Goal: Transaction & Acquisition: Purchase product/service

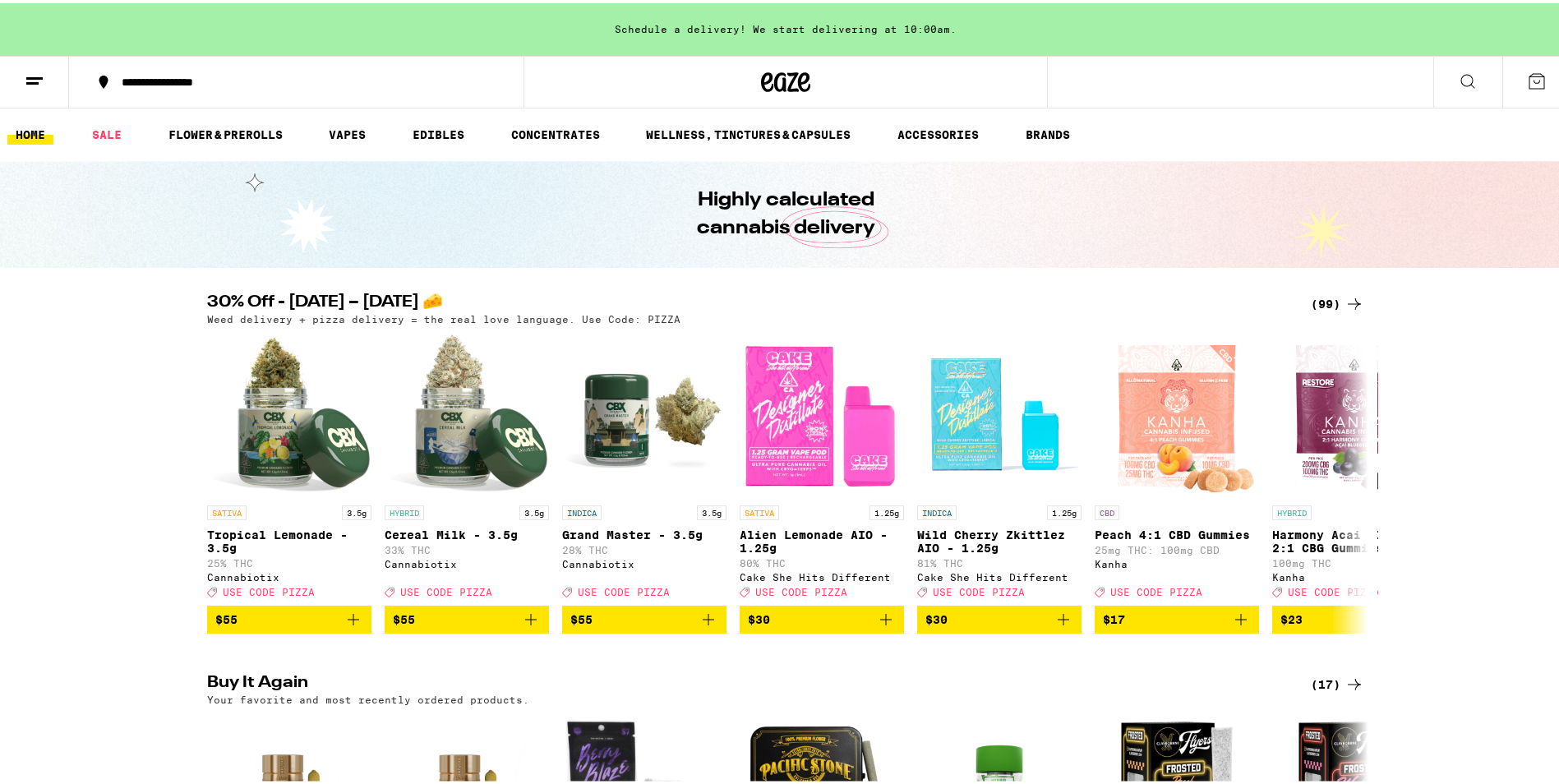
click at [1324, 301] on div "(99)" at bounding box center [1337, 300] width 53 height 20
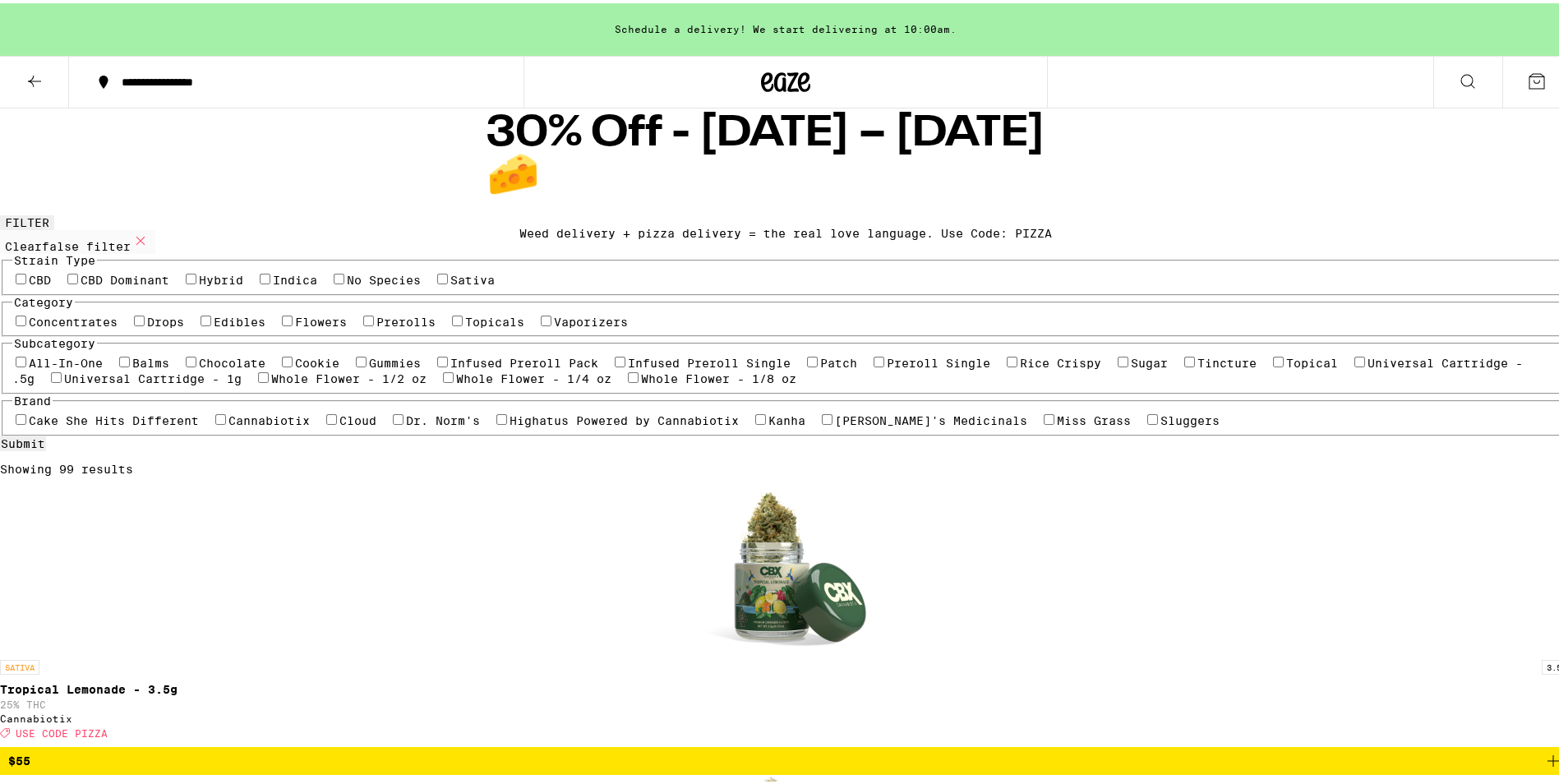
click at [376, 326] on label "Prerolls" at bounding box center [405, 319] width 59 height 13
click at [364, 323] on input "Prerolls" at bounding box center [368, 317] width 10 height 10
checkbox input "true"
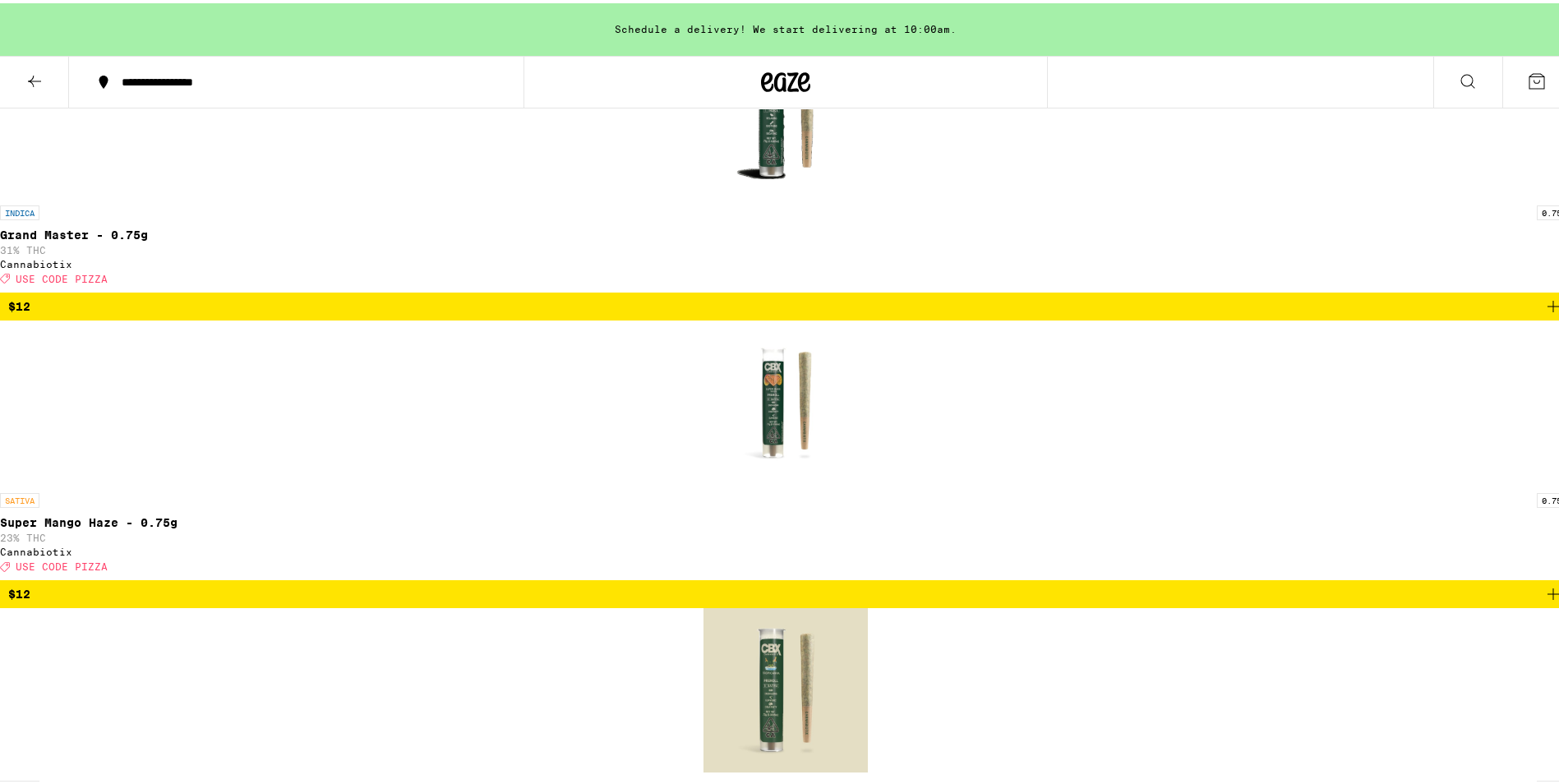
scroll to position [493, 0]
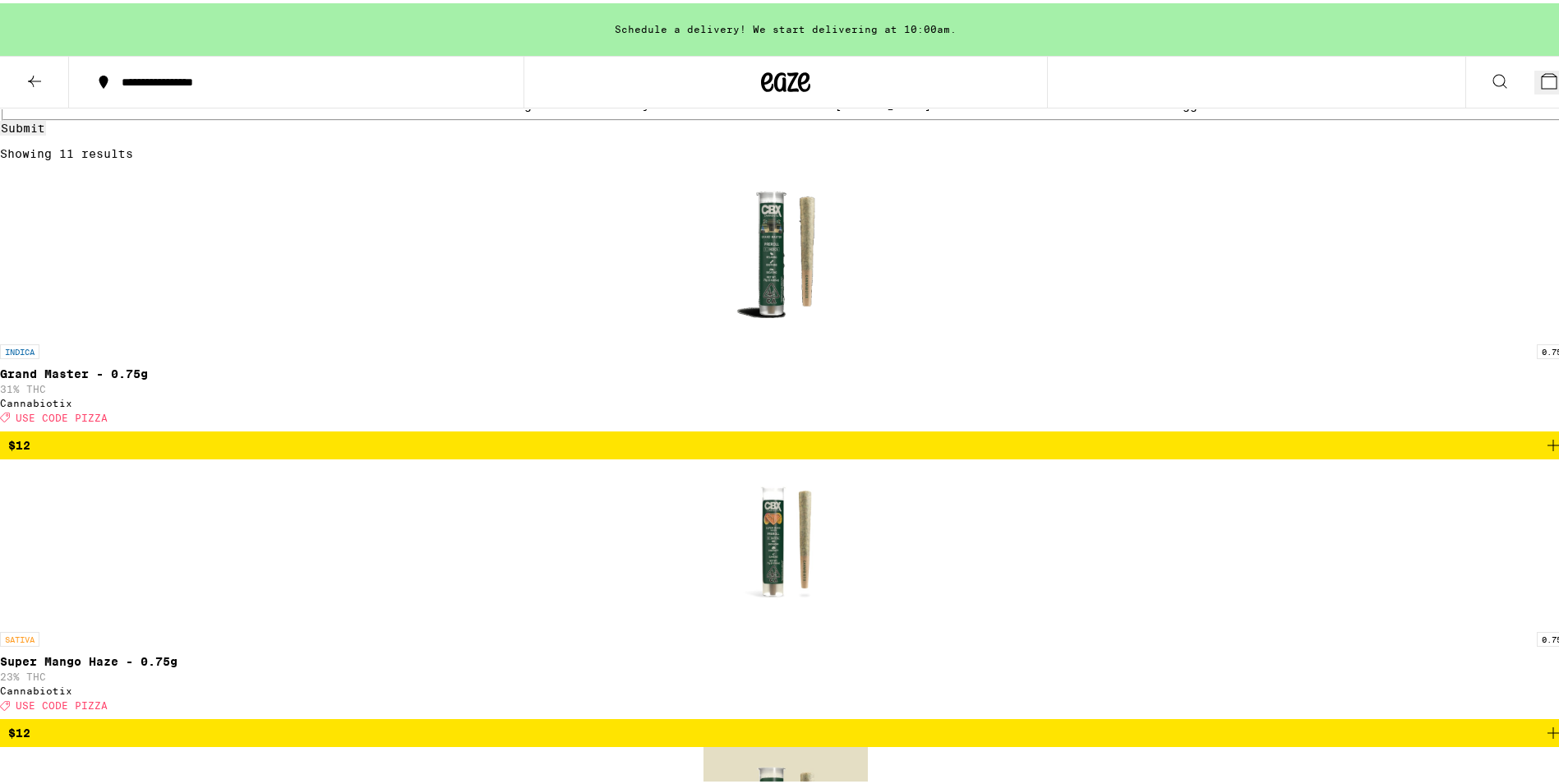
scroll to position [0, 0]
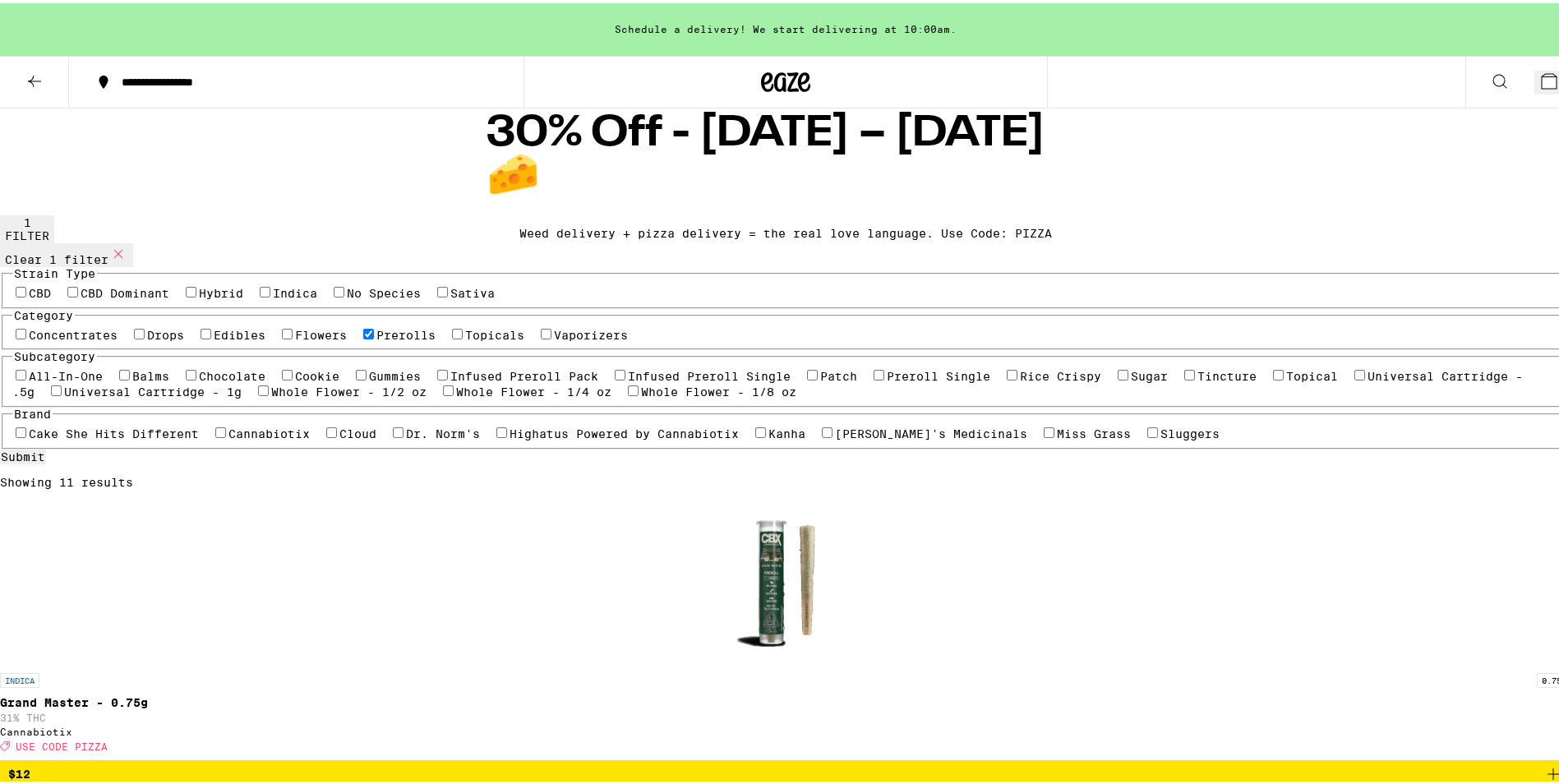
click at [295, 339] on label "Flowers" at bounding box center [321, 332] width 52 height 13
click at [282, 336] on input "Flowers" at bounding box center [287, 330] width 10 height 10
checkbox input "true"
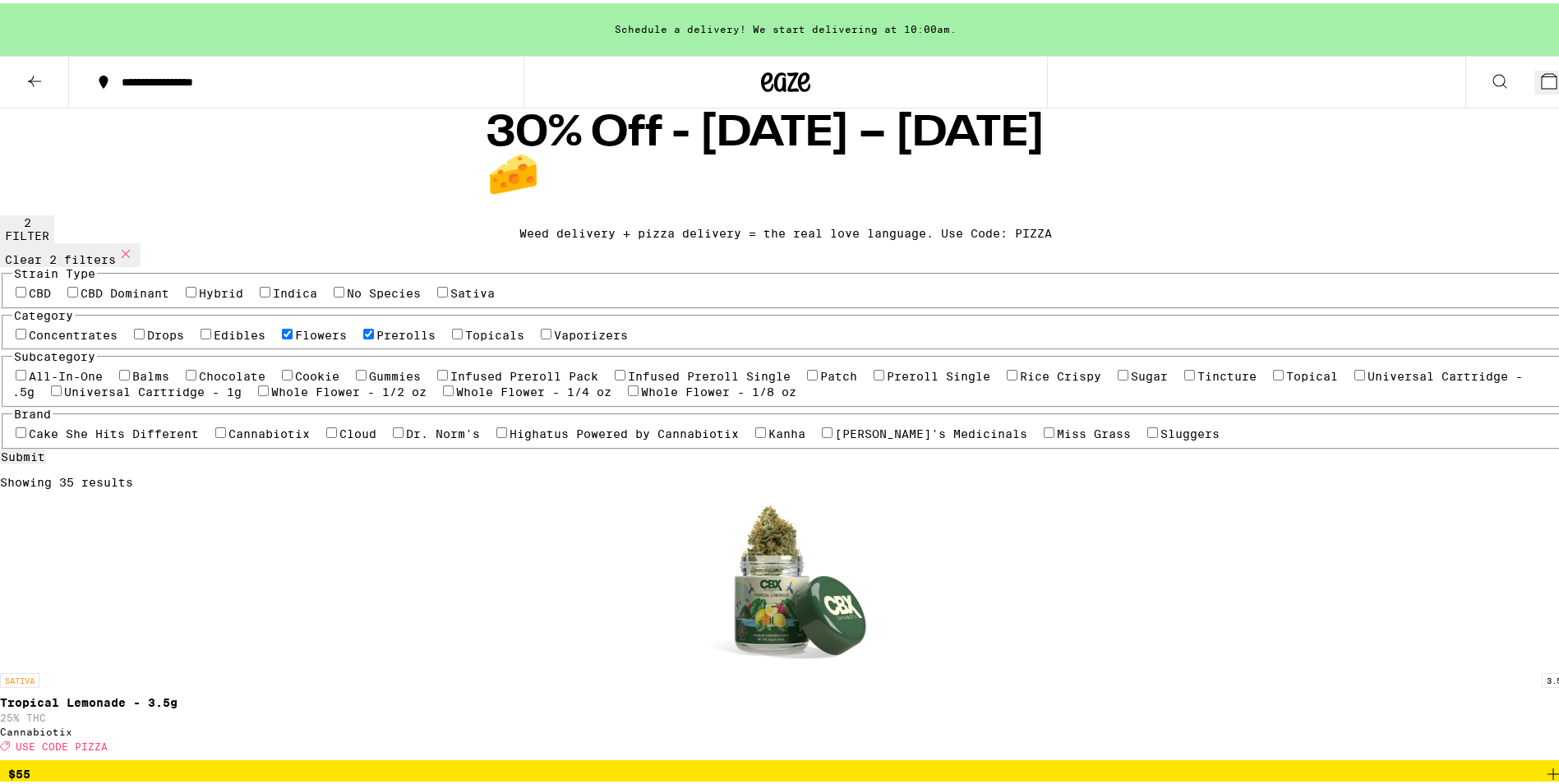
click at [376, 339] on label "Prerolls" at bounding box center [405, 332] width 59 height 13
click at [364, 336] on input "Prerolls" at bounding box center [368, 330] width 10 height 10
checkbox input "false"
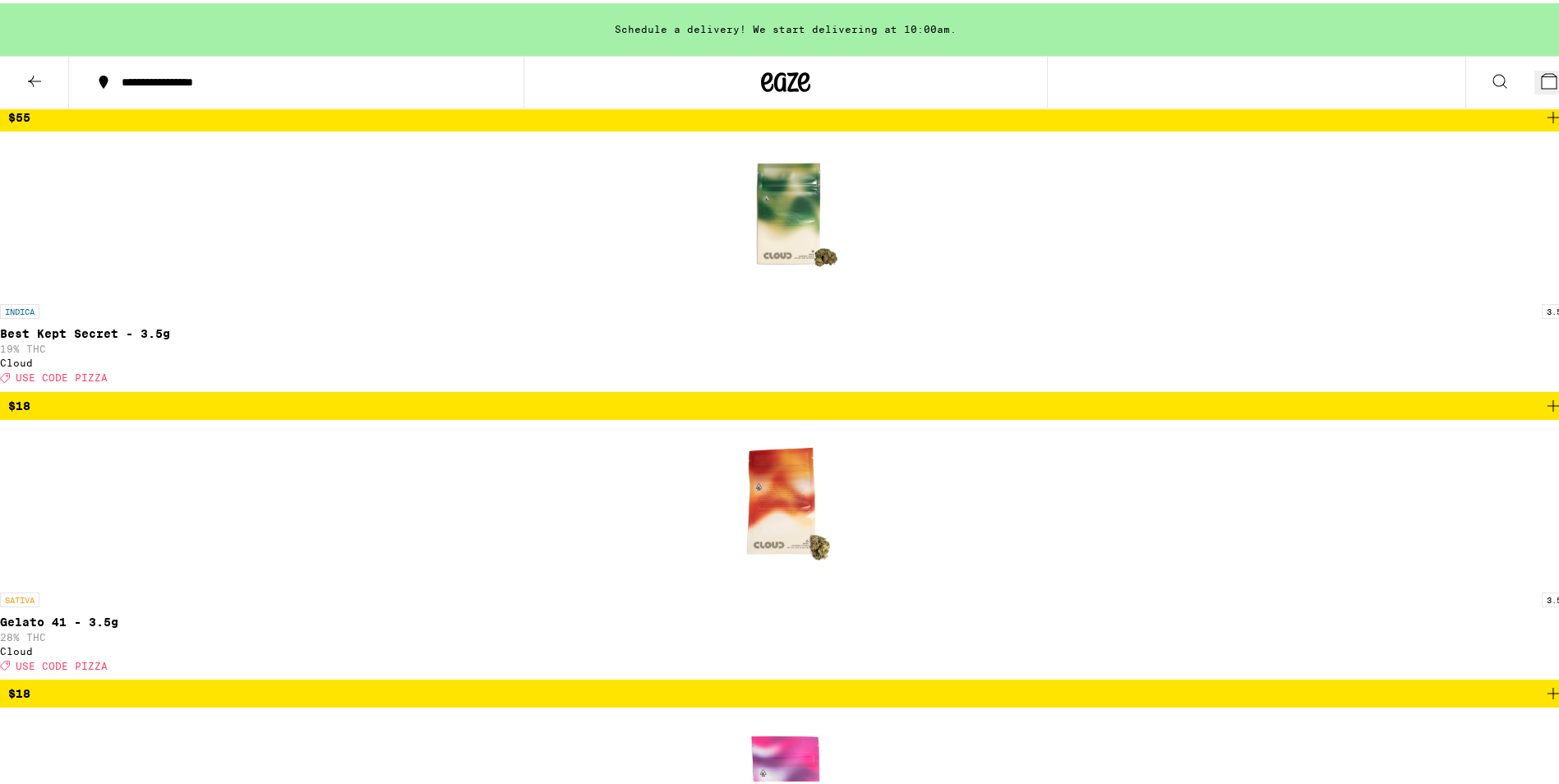
scroll to position [1232, 0]
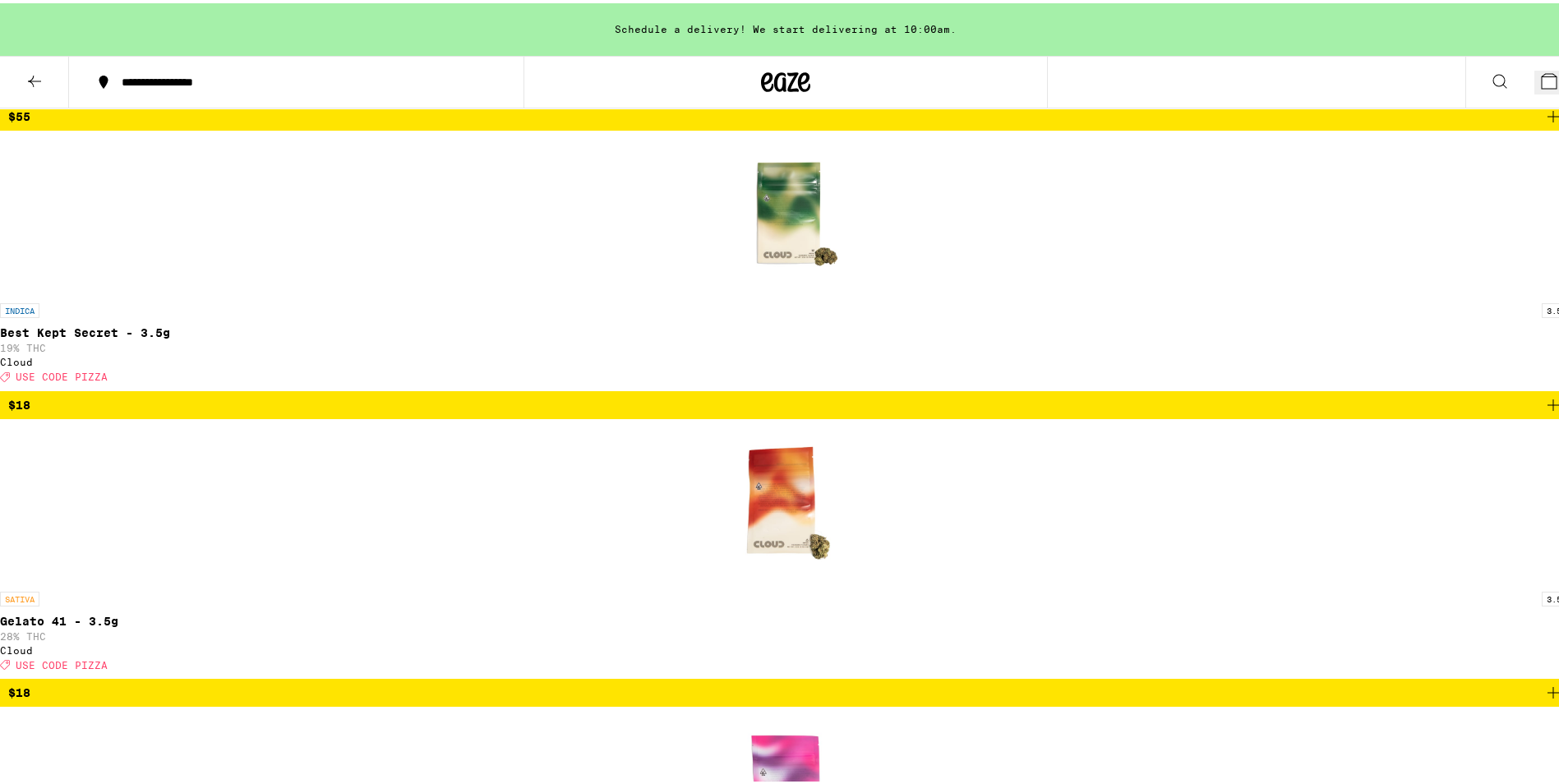
click at [1539, 68] on icon at bounding box center [1549, 78] width 20 height 20
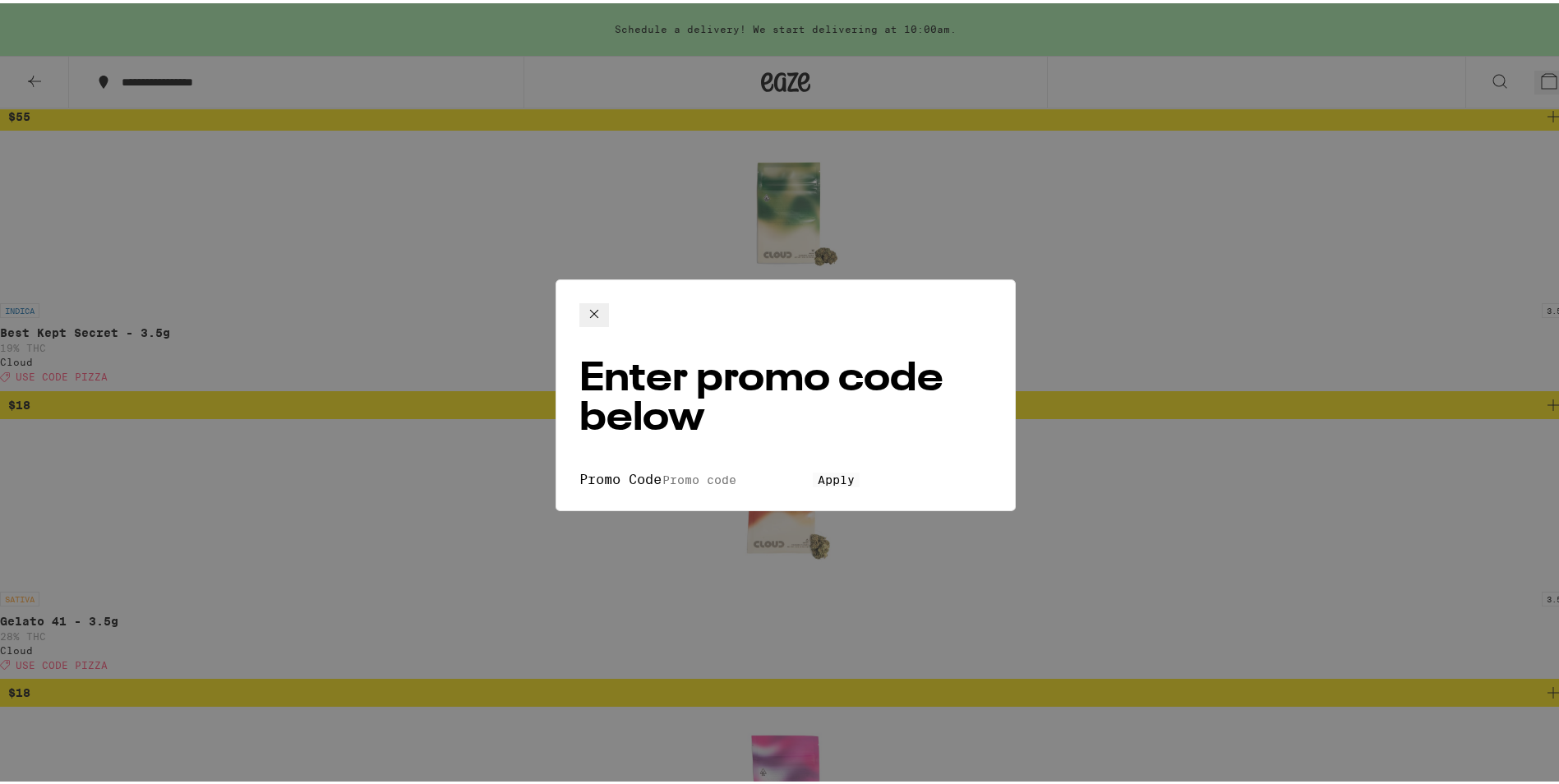
click at [629, 355] on div "Enter promo code below Promo Code Apply" at bounding box center [785, 392] width 460 height 232
click at [662, 469] on input "Promo Code" at bounding box center [737, 476] width 151 height 15
type input "pizza"
click at [813, 469] on button "Apply" at bounding box center [836, 476] width 47 height 15
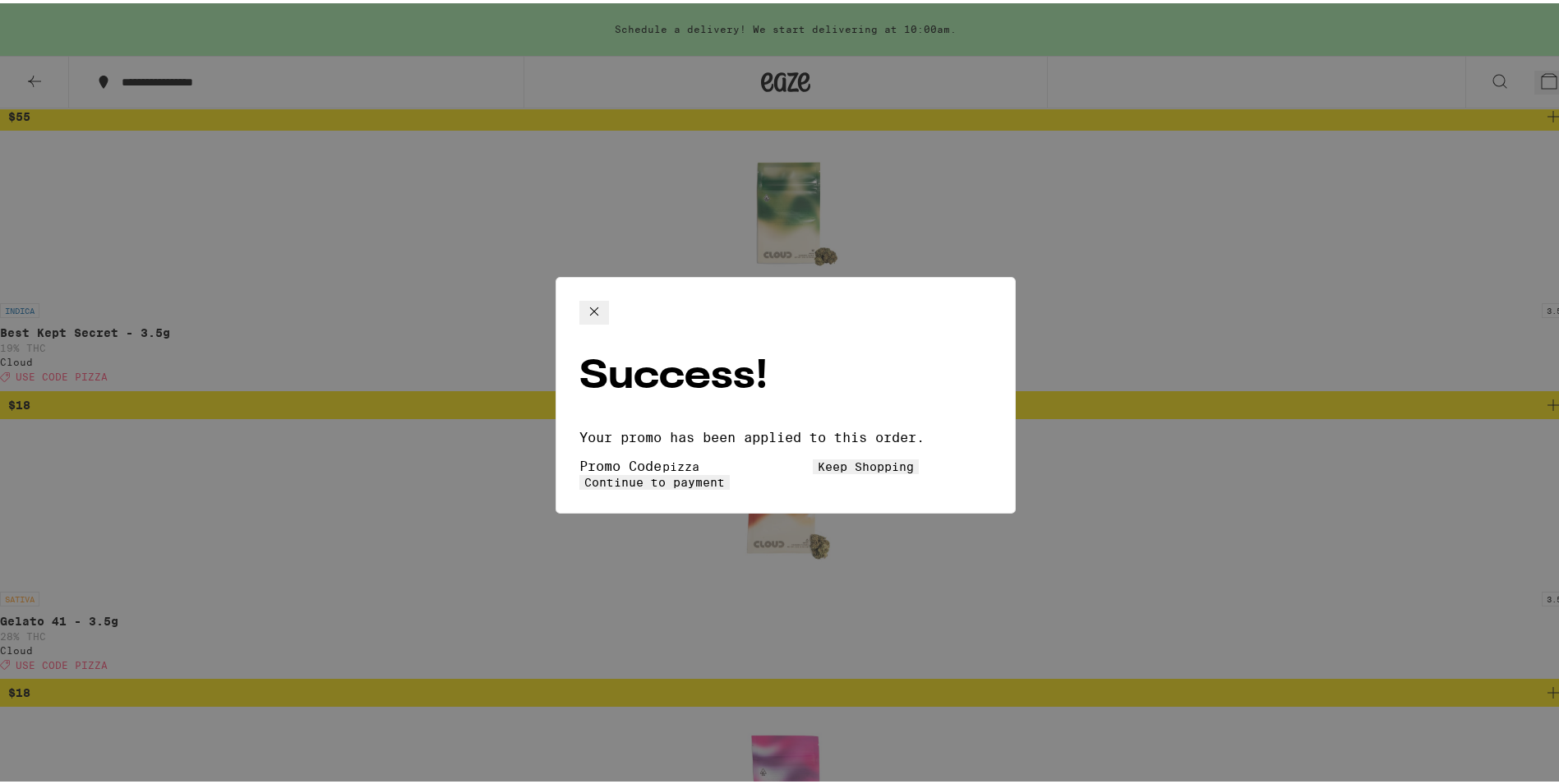
click at [729, 472] on button "Continue to payment" at bounding box center [654, 479] width 150 height 15
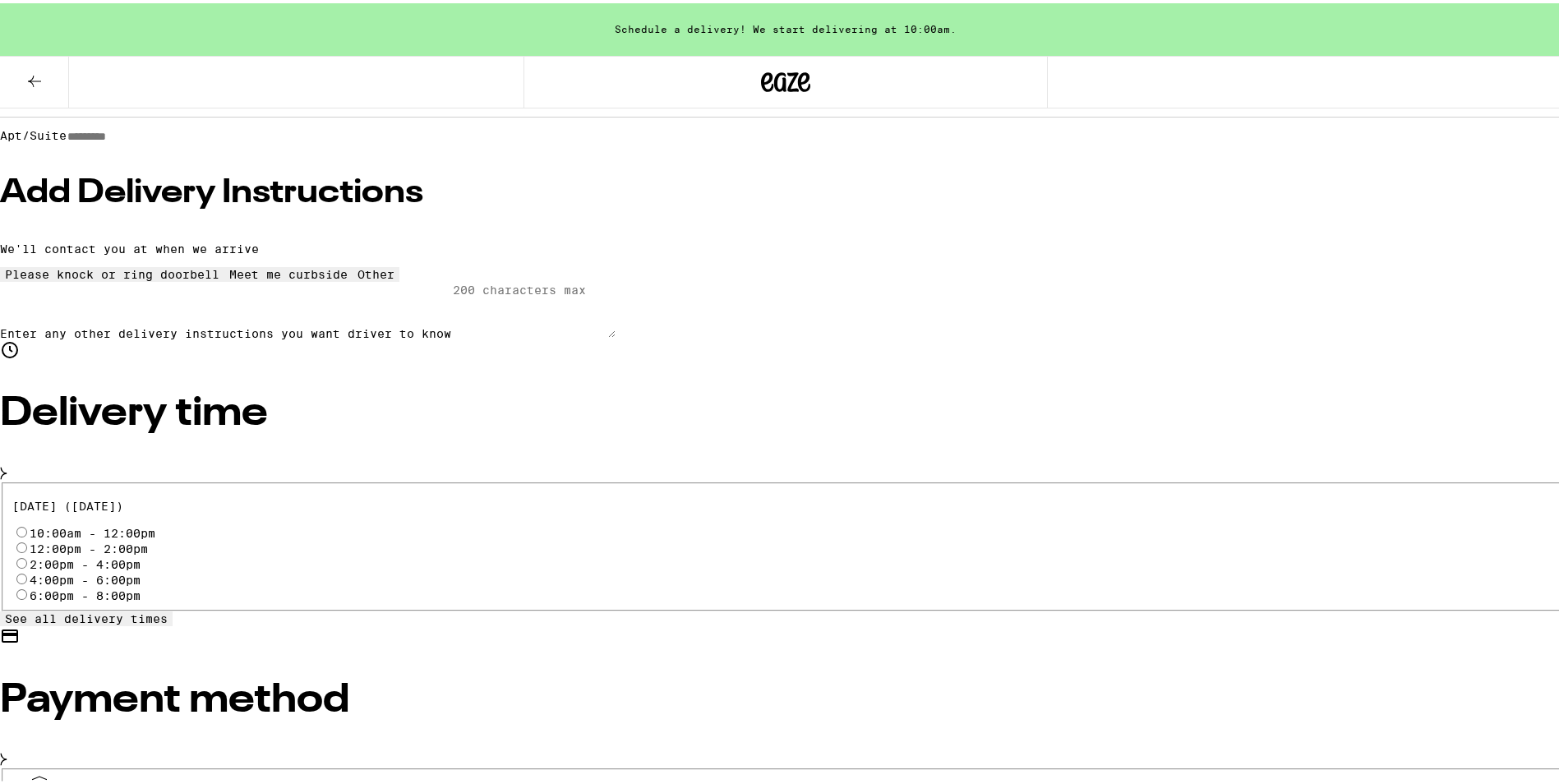
scroll to position [247, 0]
click at [156, 522] on label "10:00am - 12:00pm" at bounding box center [92, 529] width 125 height 13
click at [28, 522] on input "10:00am - 12:00pm" at bounding box center [21, 527] width 10 height 10
radio input "true"
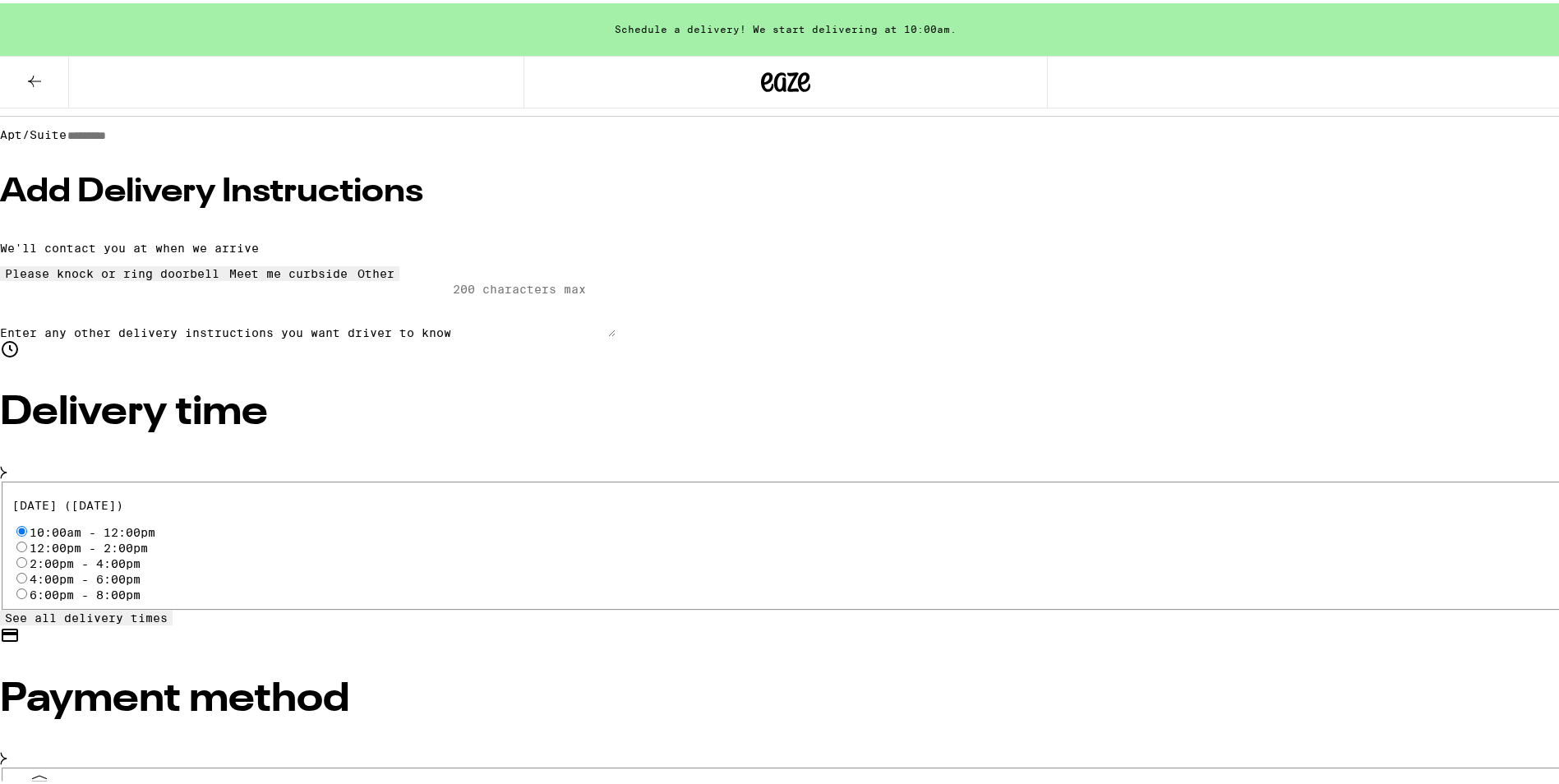
radio input "true"
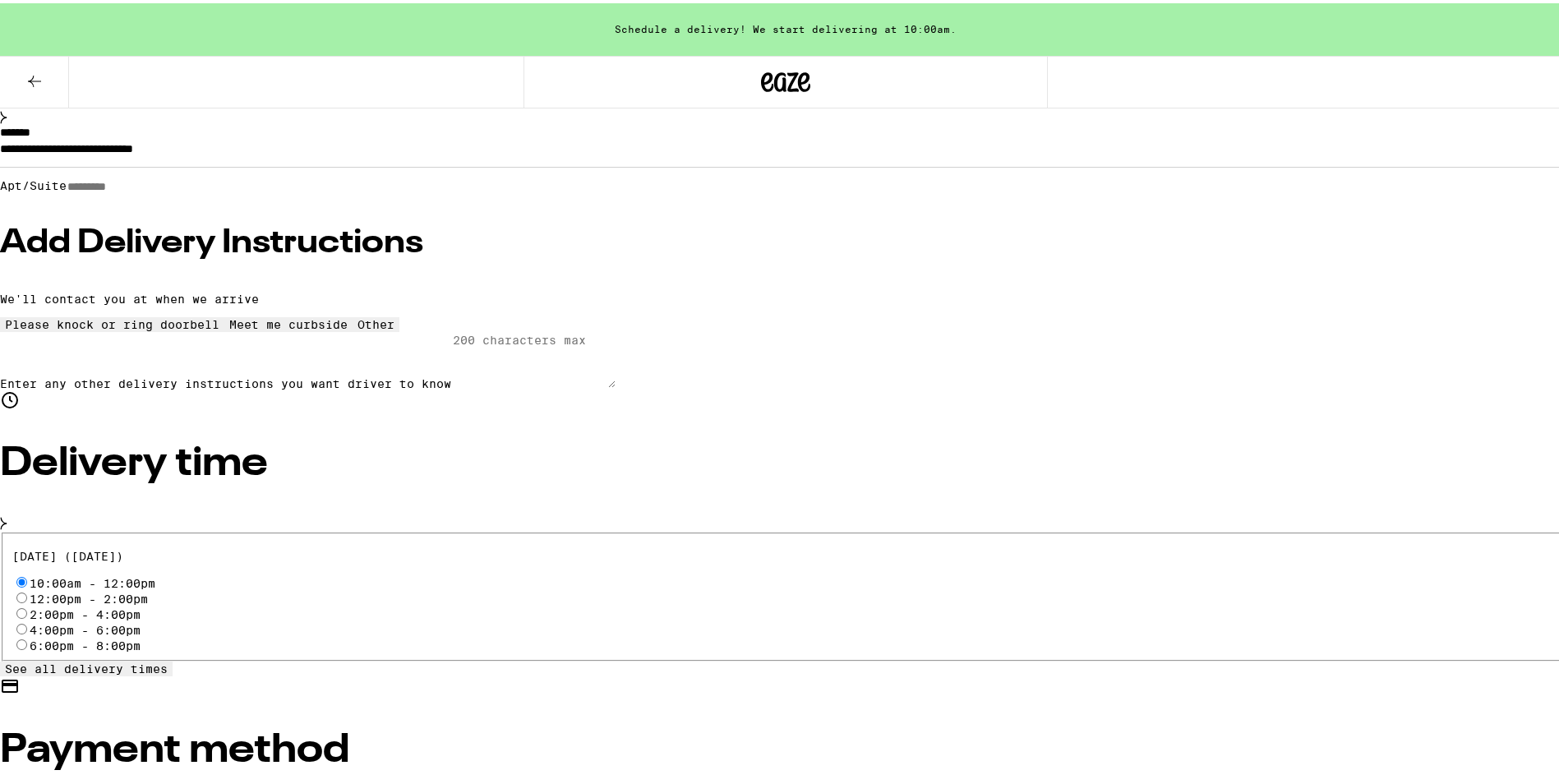
scroll to position [0, 0]
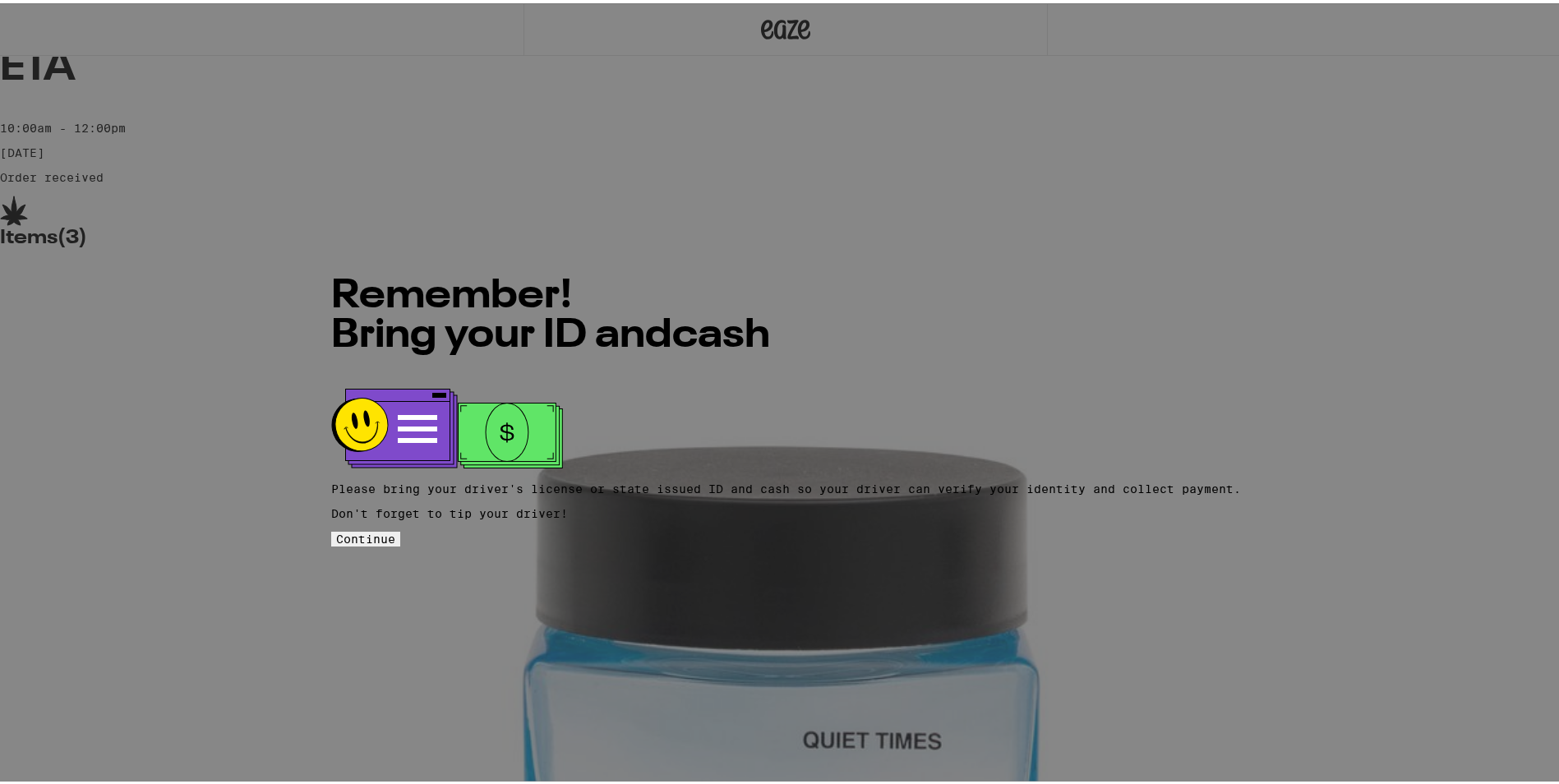
click at [400, 528] on button "Continue" at bounding box center [366, 535] width 69 height 15
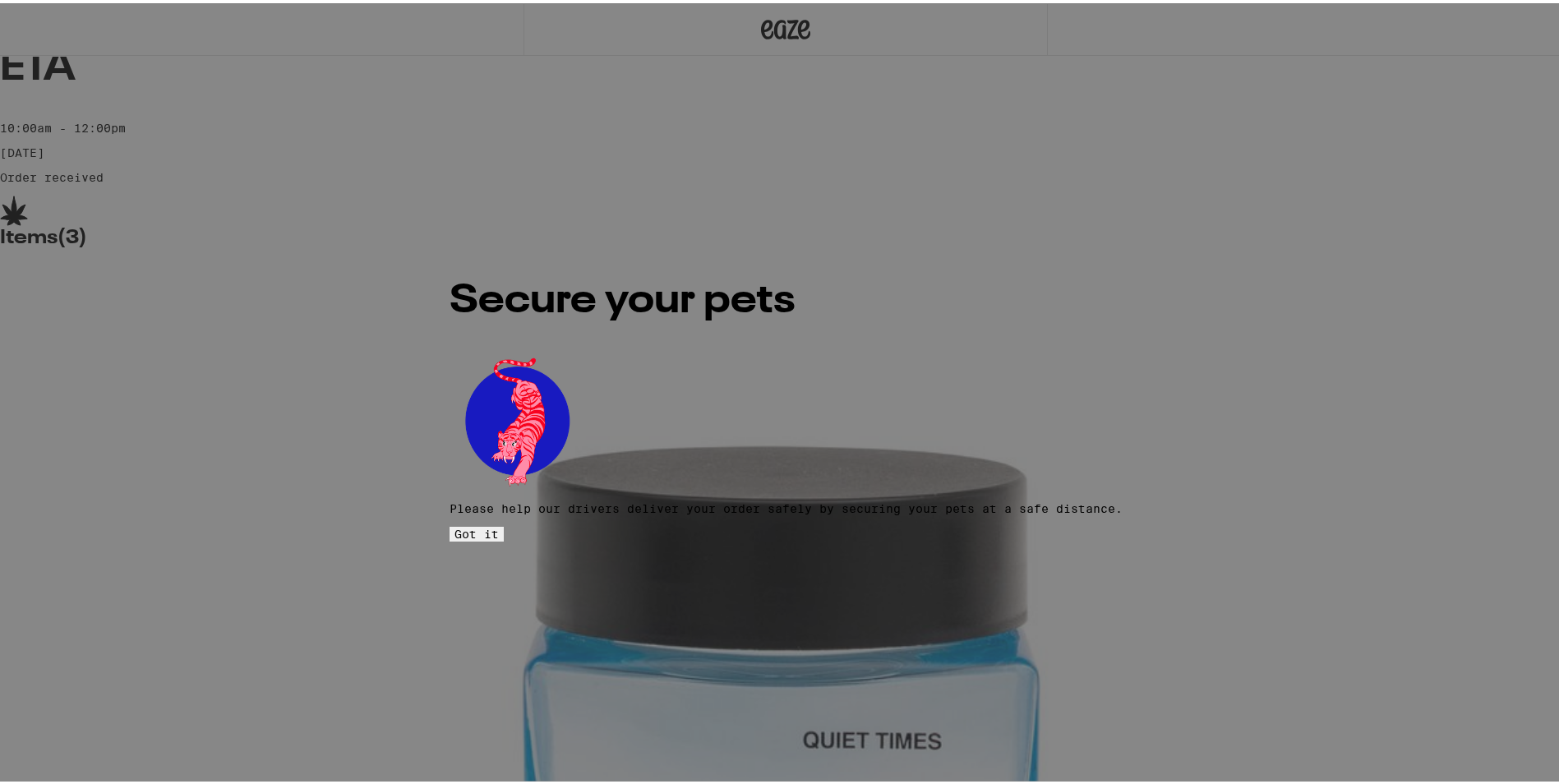
click at [503, 523] on button "Got it" at bounding box center [476, 531] width 54 height 15
